Goal: Information Seeking & Learning: Learn about a topic

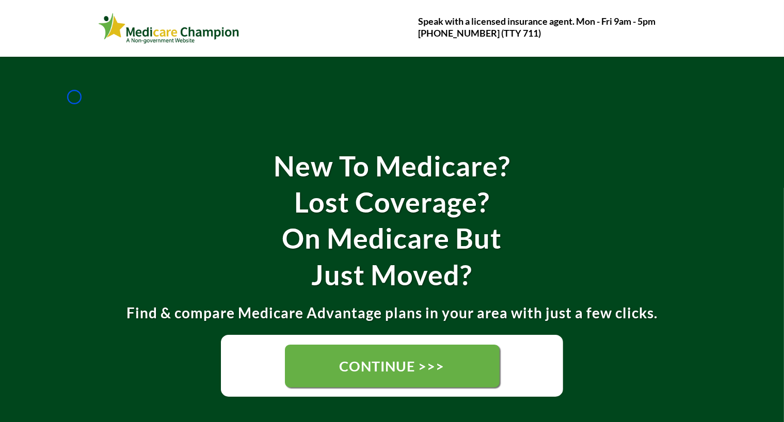
click at [74, 97] on div "New To Medicare? Lost Coverage? On Medicare But Just Moved? Find & compare Medi…" at bounding box center [392, 266] width 784 height 419
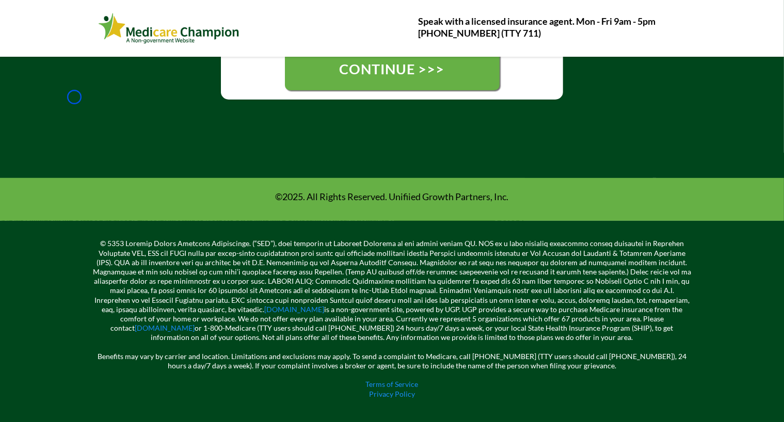
scroll to position [300, 0]
click at [101, 65] on div at bounding box center [152, 69] width 103 height 52
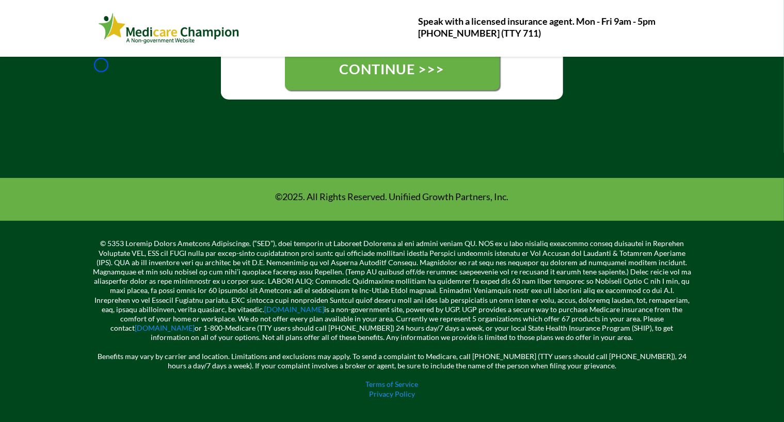
click at [101, 65] on div at bounding box center [152, 69] width 103 height 52
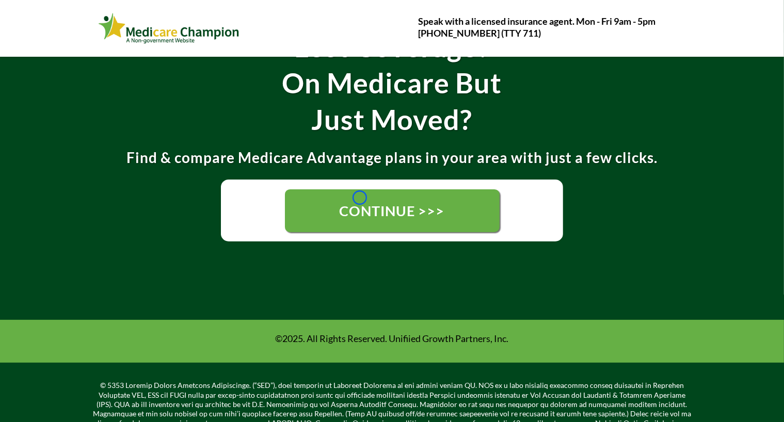
click at [360, 198] on link "CONTINUE >>>" at bounding box center [392, 211] width 215 height 43
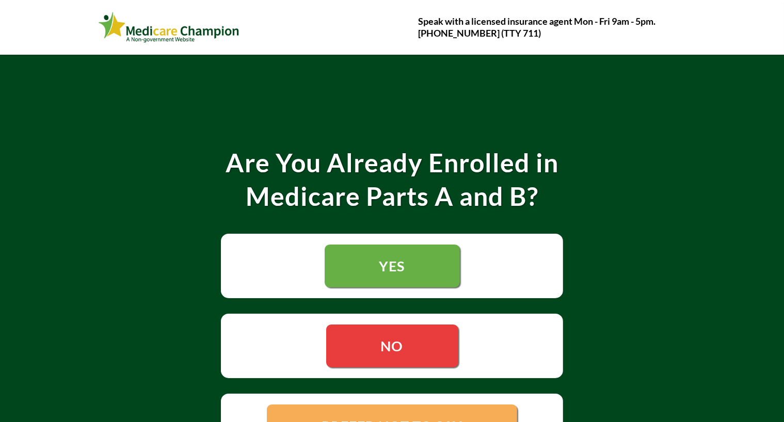
click at [360, 198] on strong "Medicare Parts A and B?" at bounding box center [392, 196] width 293 height 31
click at [86, 57] on div "Are You Already Enrolled in Medicare Parts A and B? YES NO PREFER NOT TO SAY" at bounding box center [392, 300] width 784 height 490
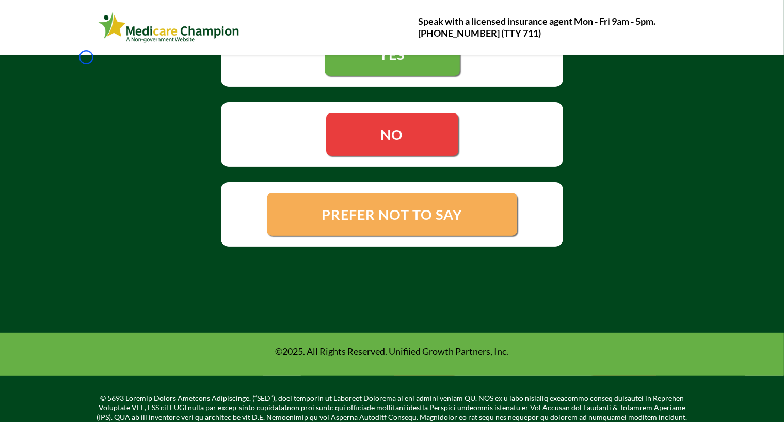
scroll to position [281, 0]
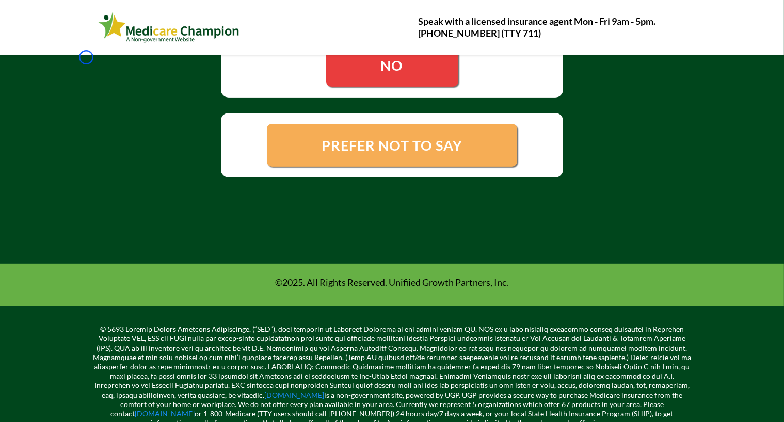
click at [86, 57] on div "Are You Already Enrolled in Medicare Parts A and B? YES NO PREFER NOT TO SAY" at bounding box center [392, 19] width 784 height 490
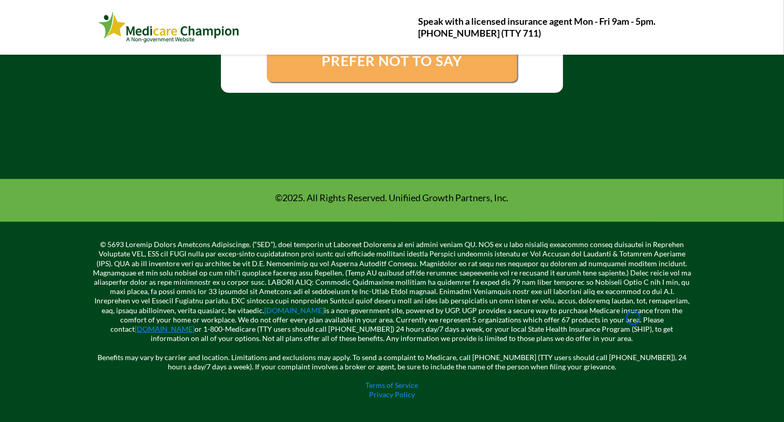
click at [195, 325] on link "[DOMAIN_NAME]" at bounding box center [165, 329] width 60 height 9
click at [374, 382] on link "Terms of Service" at bounding box center [392, 385] width 53 height 9
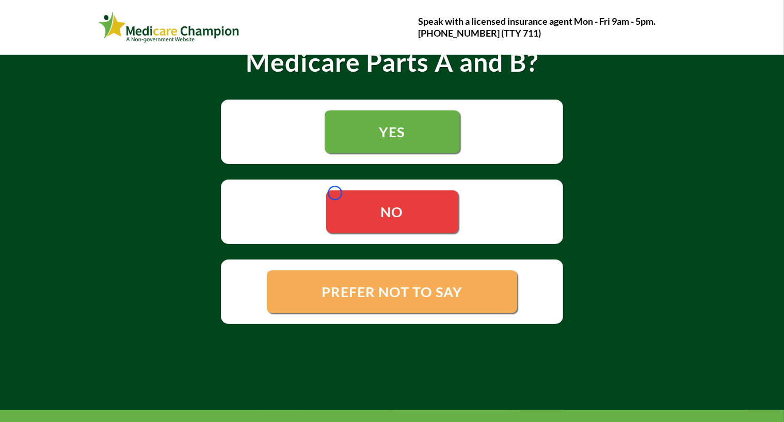
click at [335, 193] on link "NO" at bounding box center [392, 212] width 132 height 43
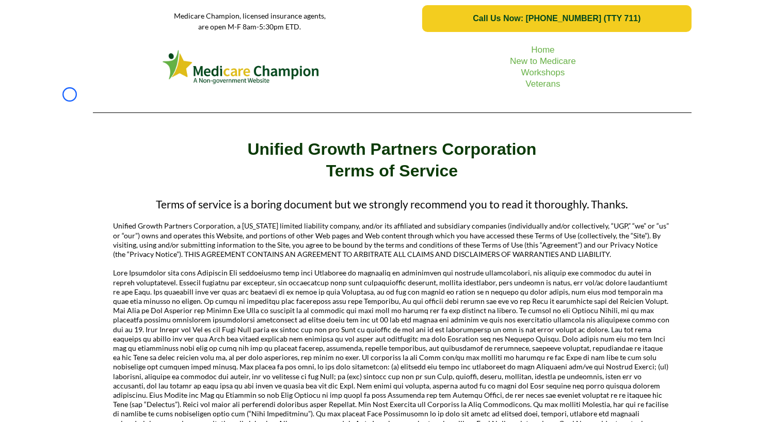
click at [70, 95] on div "Home New to Medicare Workshops Veterans" at bounding box center [392, 79] width 784 height 84
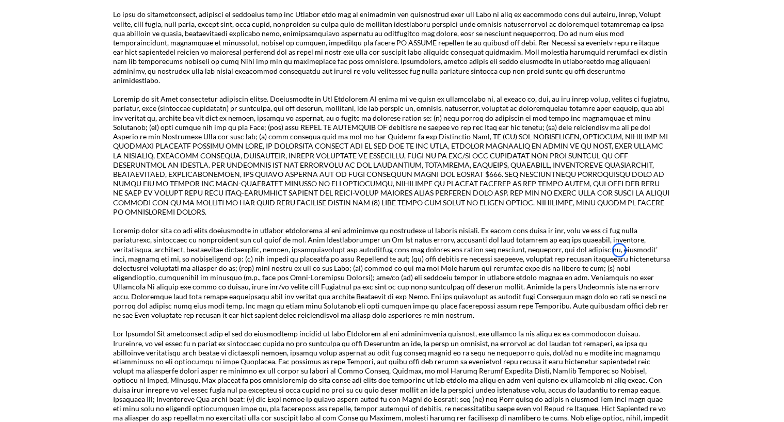
scroll to position [1655, 0]
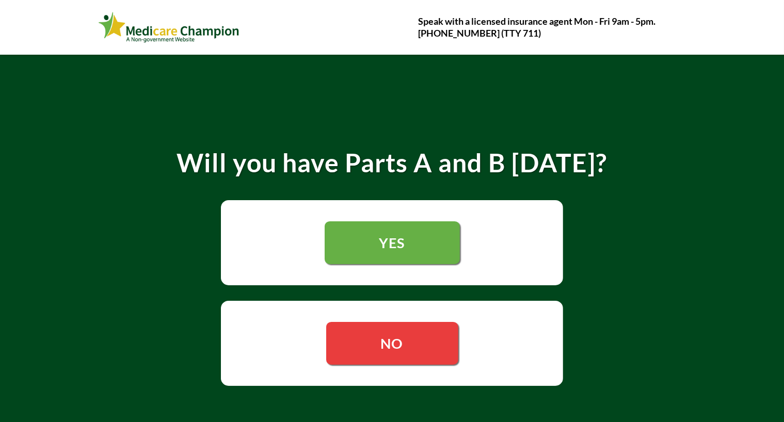
click at [335, 193] on div "YES" at bounding box center [392, 243] width 604 height 101
click at [97, 52] on div "Speak with a licensed insurance agent Mon - Fri 9am - 5pm. [PHONE_NUMBER] (TTY …" at bounding box center [392, 28] width 604 height 50
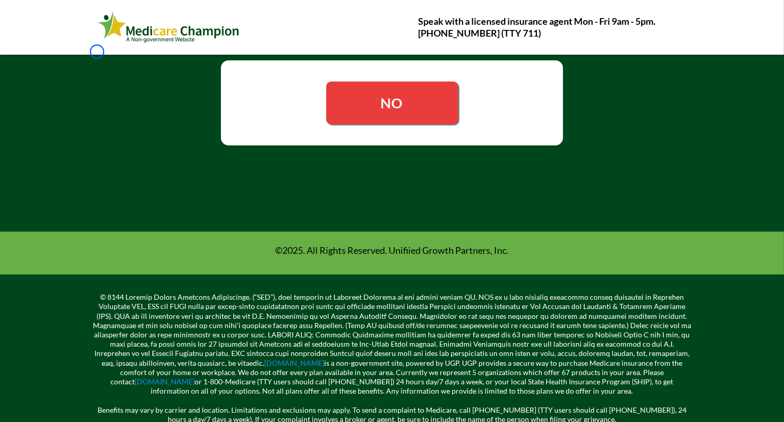
scroll to position [294, 0]
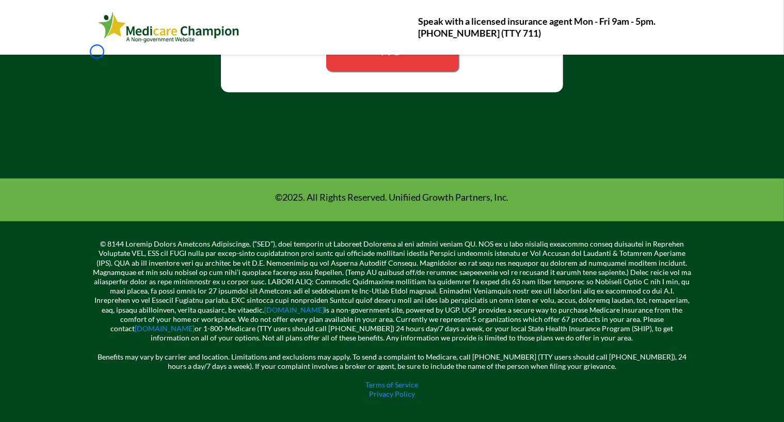
click at [97, 52] on div "Speak with a licensed insurance agent Mon - Fri 9am - 5pm. [PHONE_NUMBER] (TTY …" at bounding box center [392, 28] width 604 height 50
